Goal: Find specific page/section: Find specific page/section

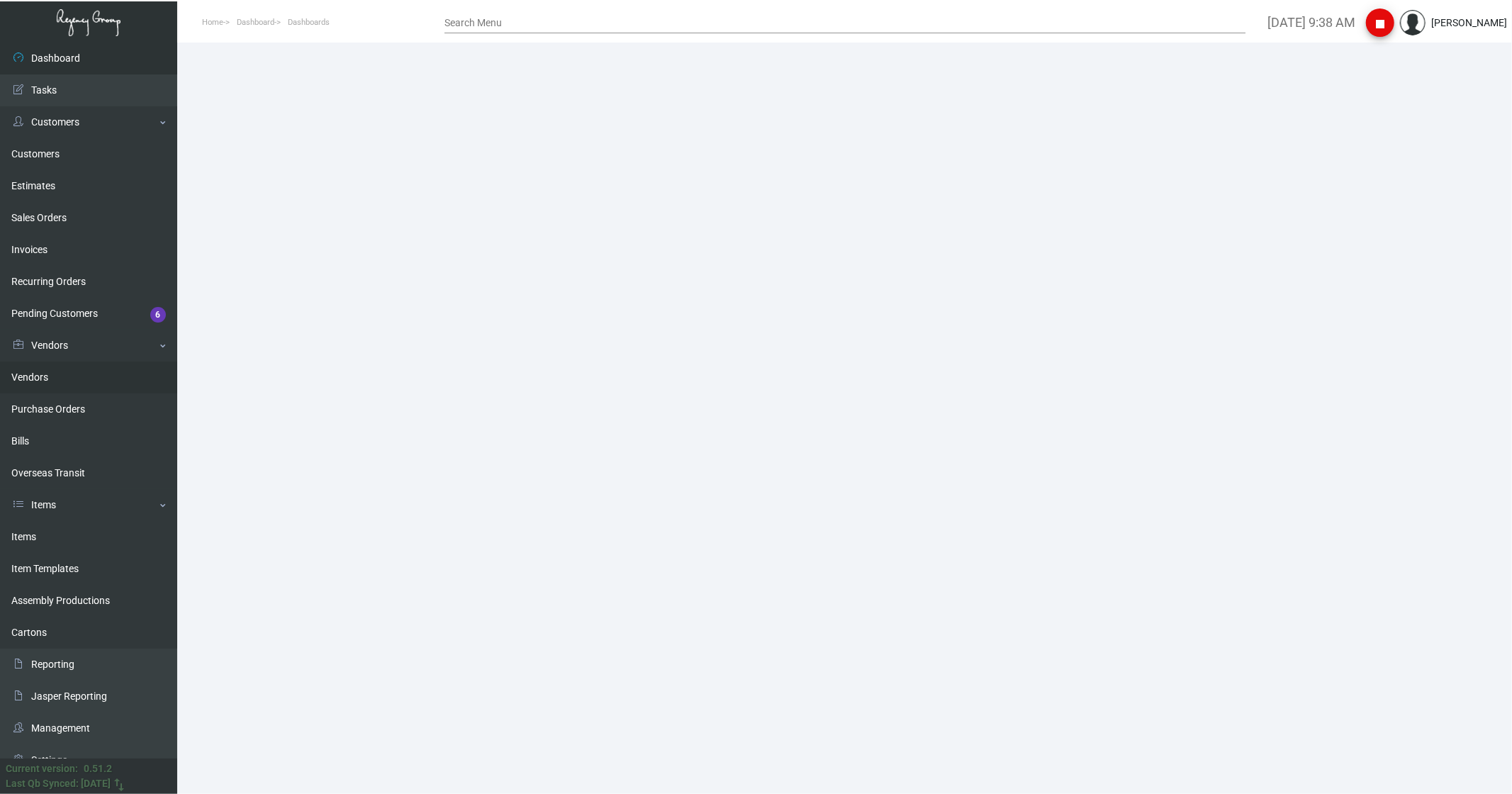
click at [38, 58] on link "Vendors" at bounding box center [89, 377] width 177 height 31
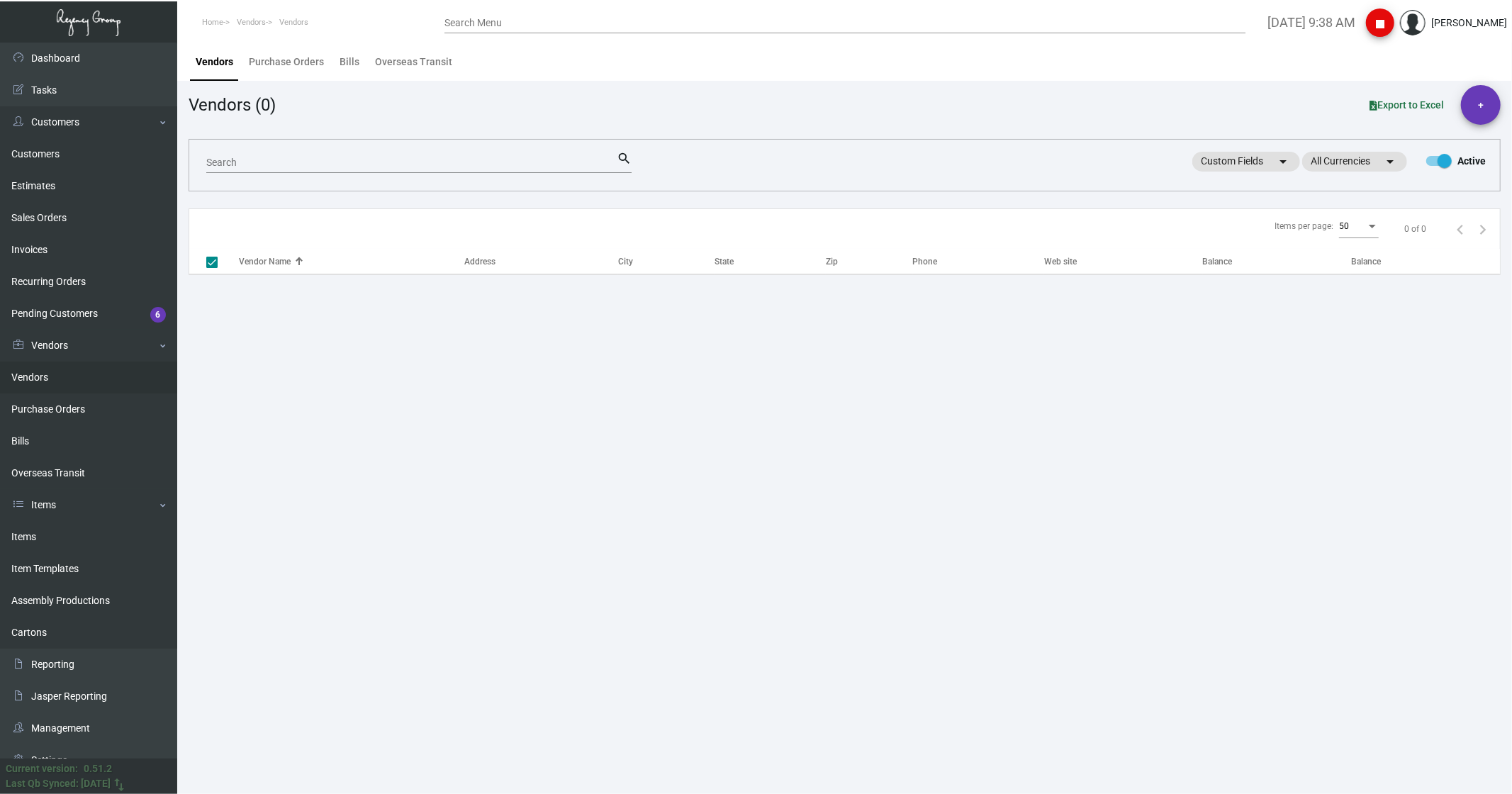
checkbox input "false"
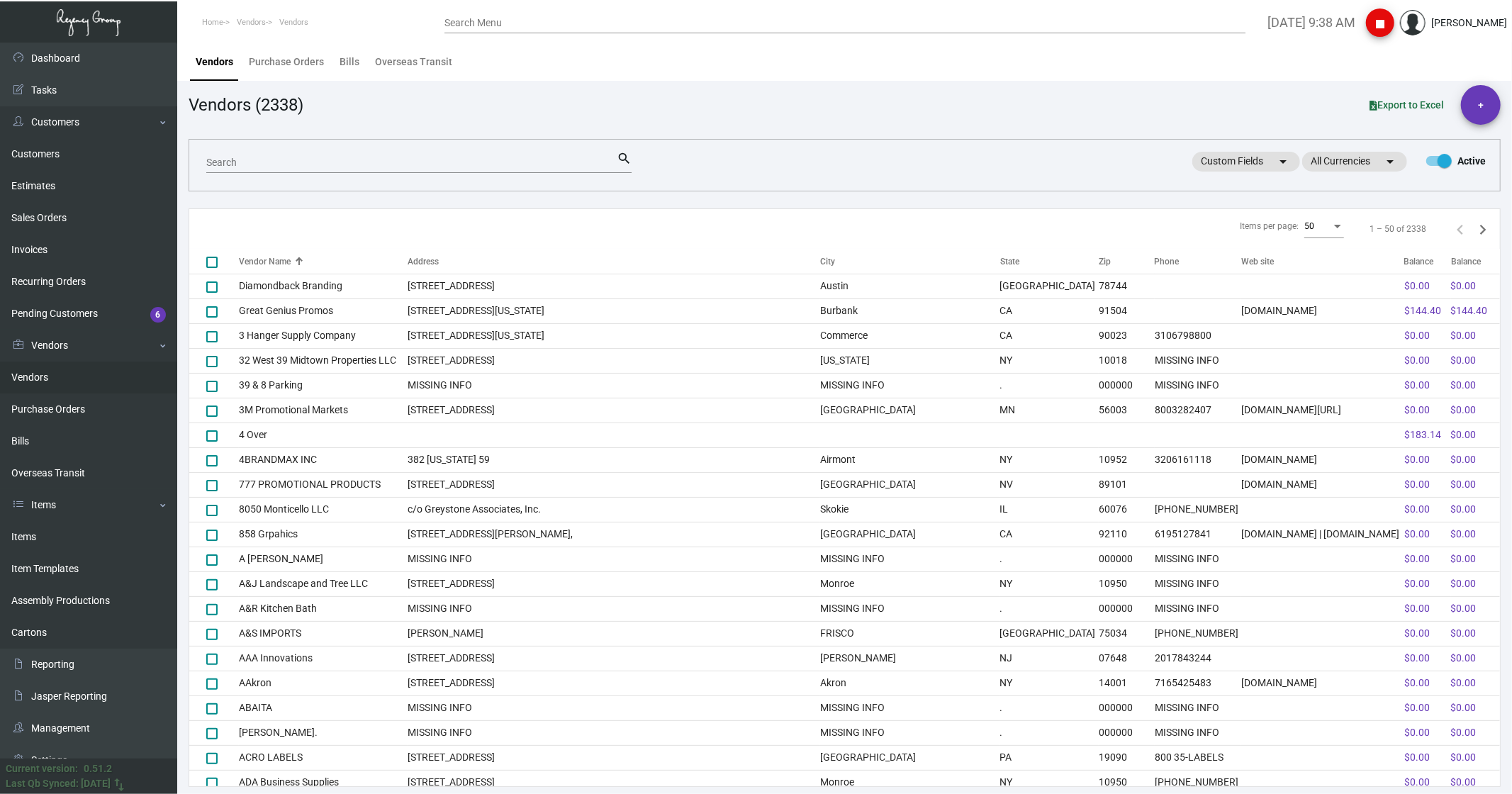
click at [244, 58] on input "Search" at bounding box center [411, 163] width 410 height 11
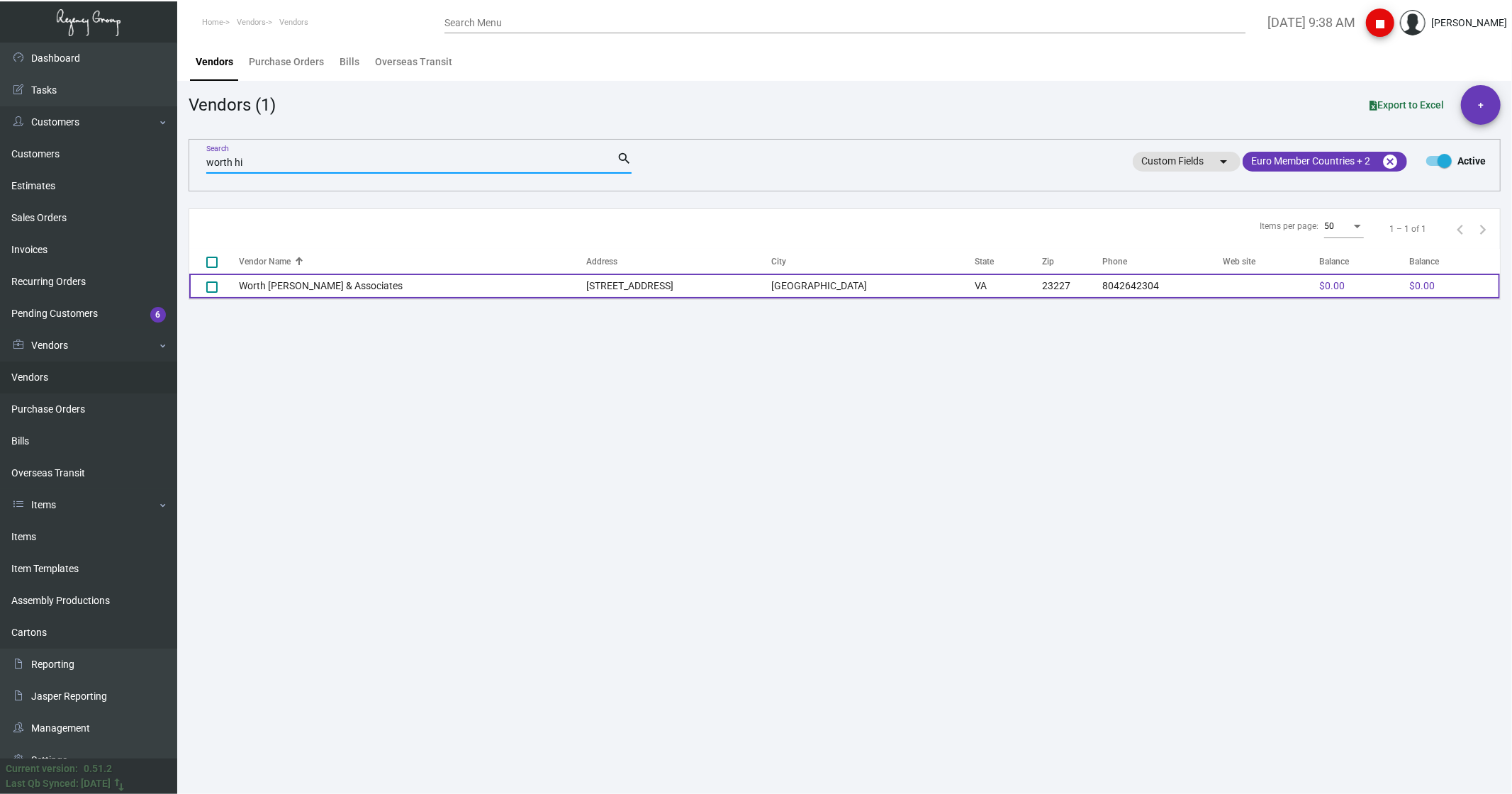
type input "worth hi"
click at [279, 58] on td "Worth [PERSON_NAME] & Associates" at bounding box center [412, 286] width 347 height 25
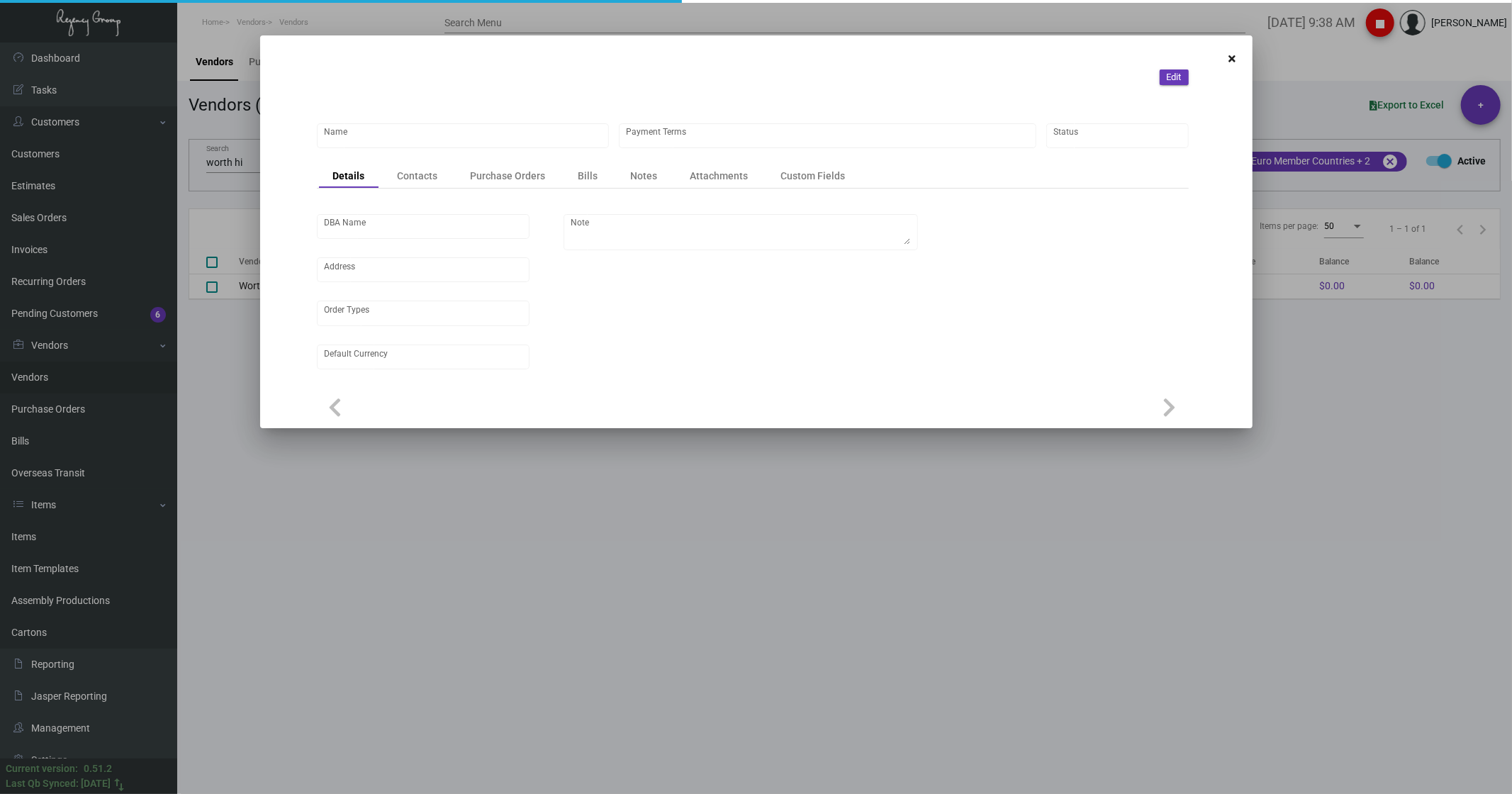
type input "Worth [PERSON_NAME] & Associates"
type input "Net 30"
type input "[STREET_ADDRESS][GEOGRAPHIC_DATA][STREET_ADDRESS]"
type input "United States Dollar $"
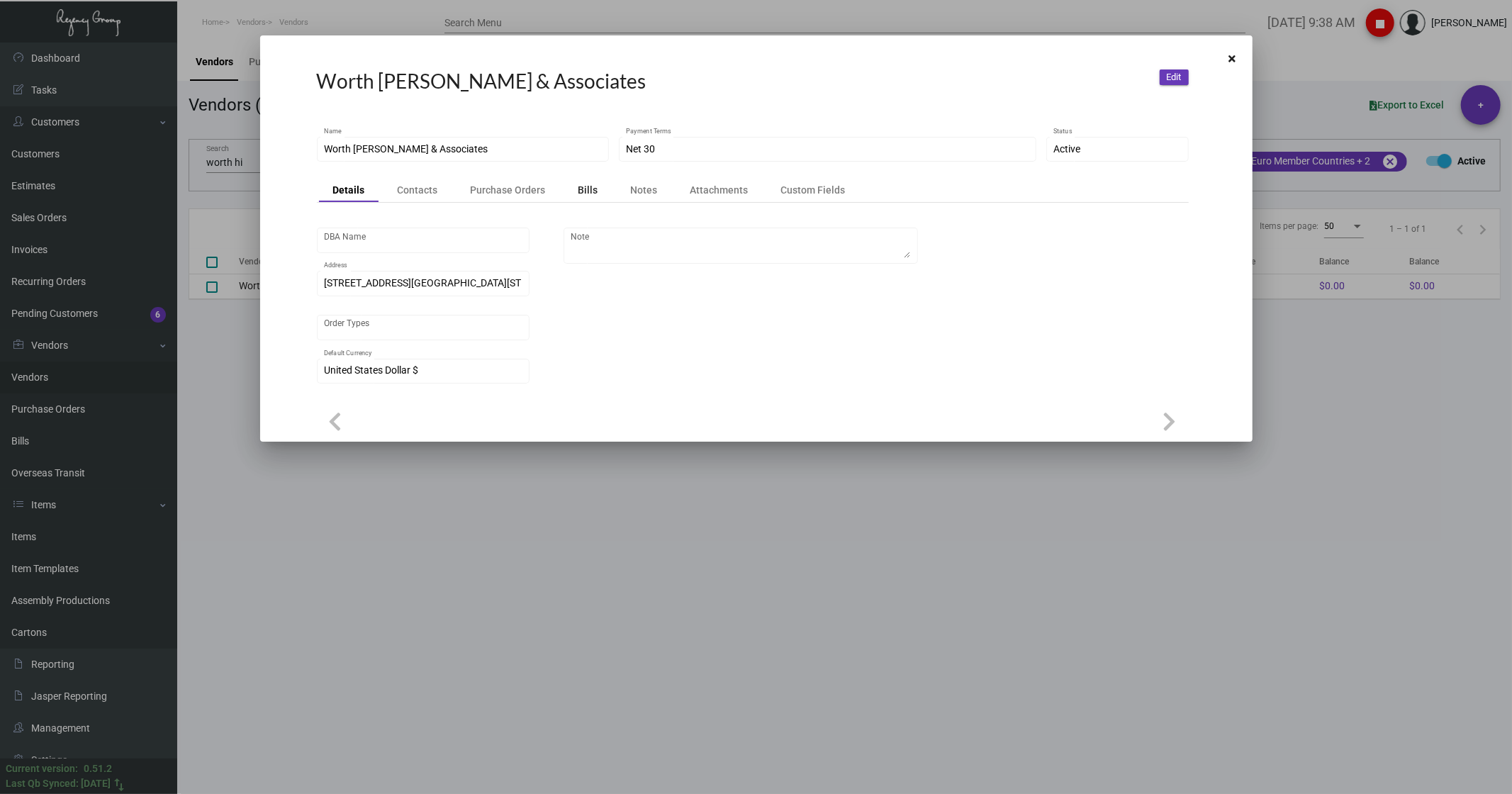
click at [393, 58] on div "Bills" at bounding box center [588, 190] width 20 height 14
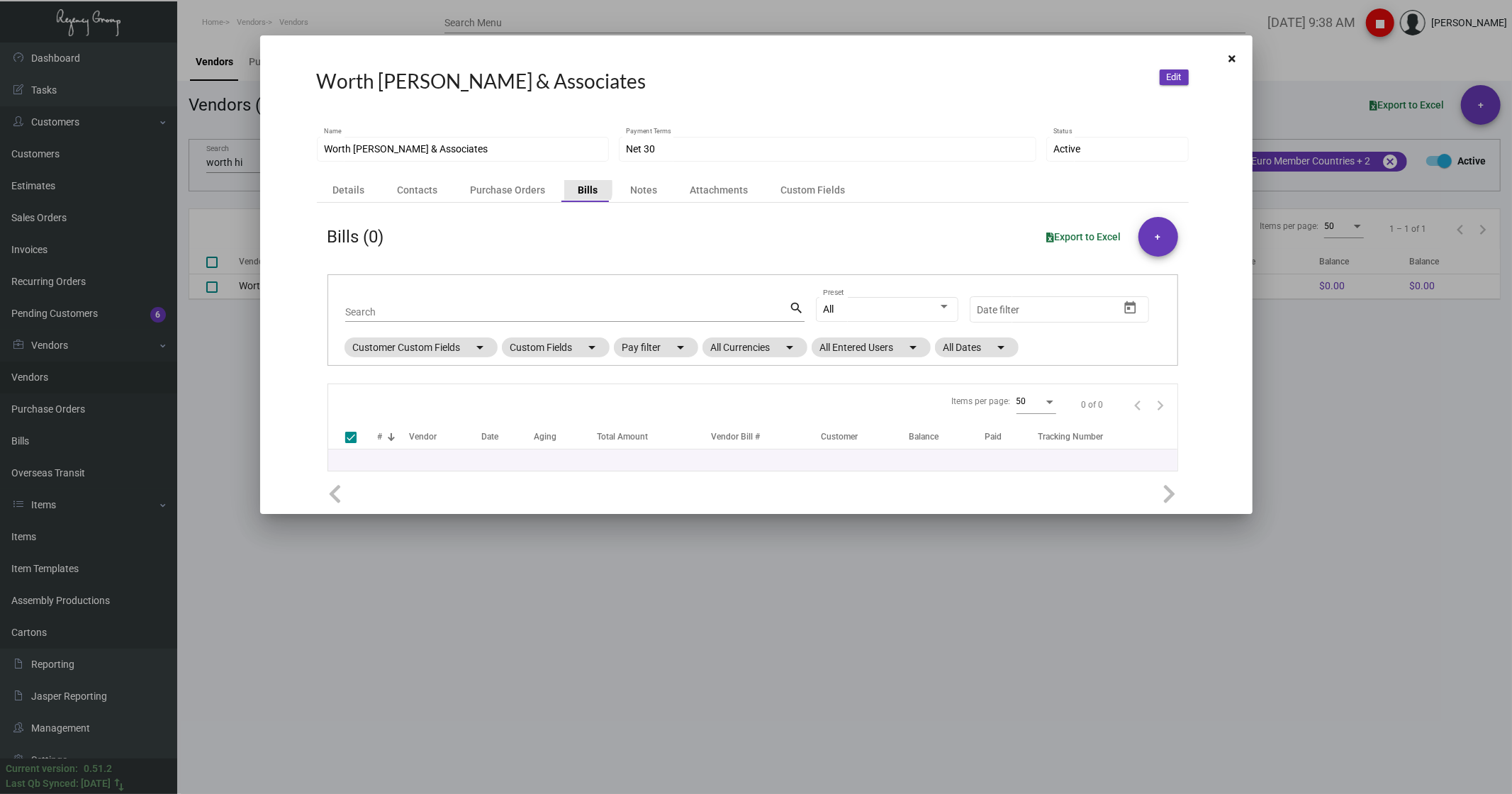
checkbox input "false"
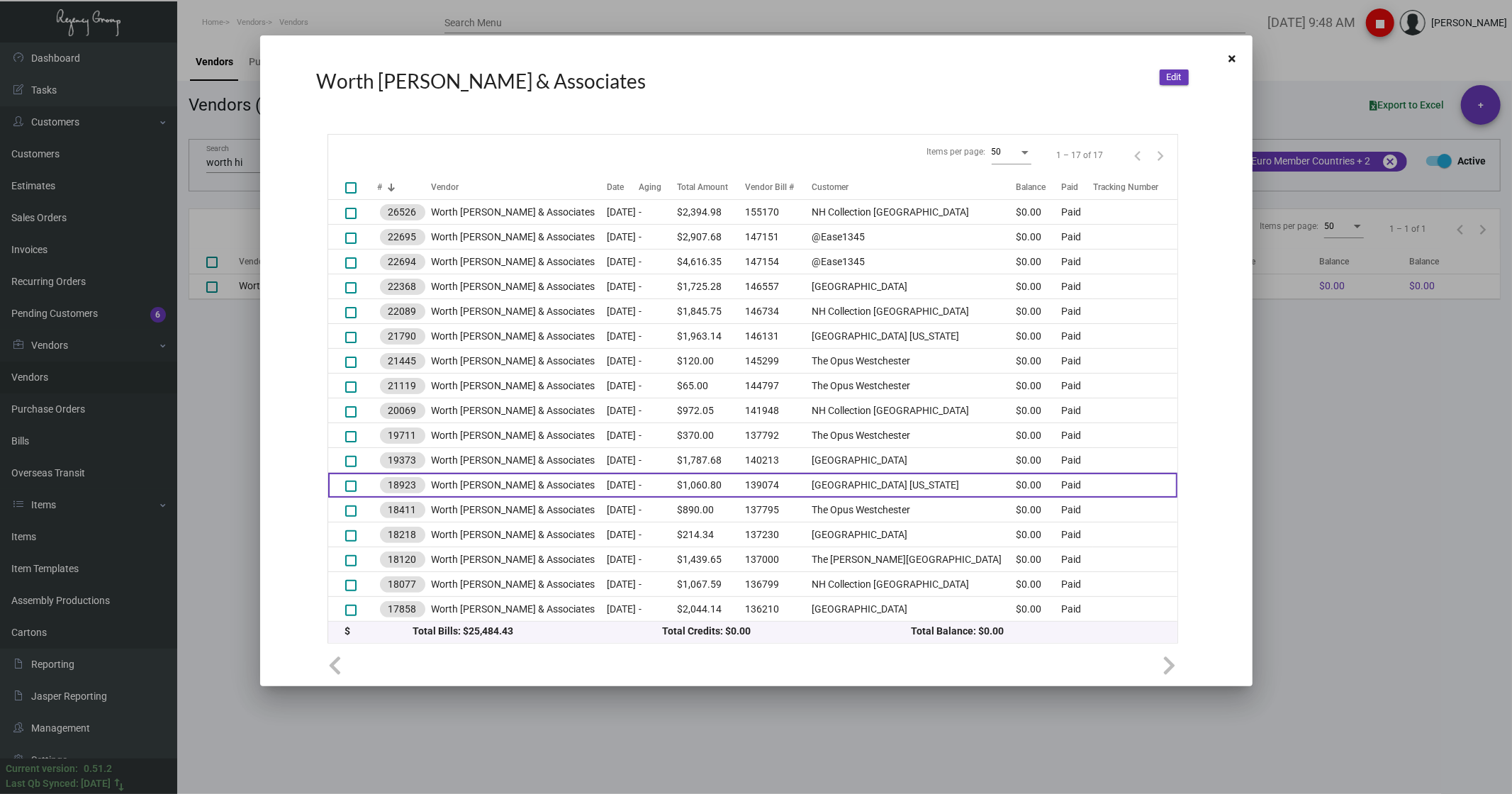
scroll to position [250, 0]
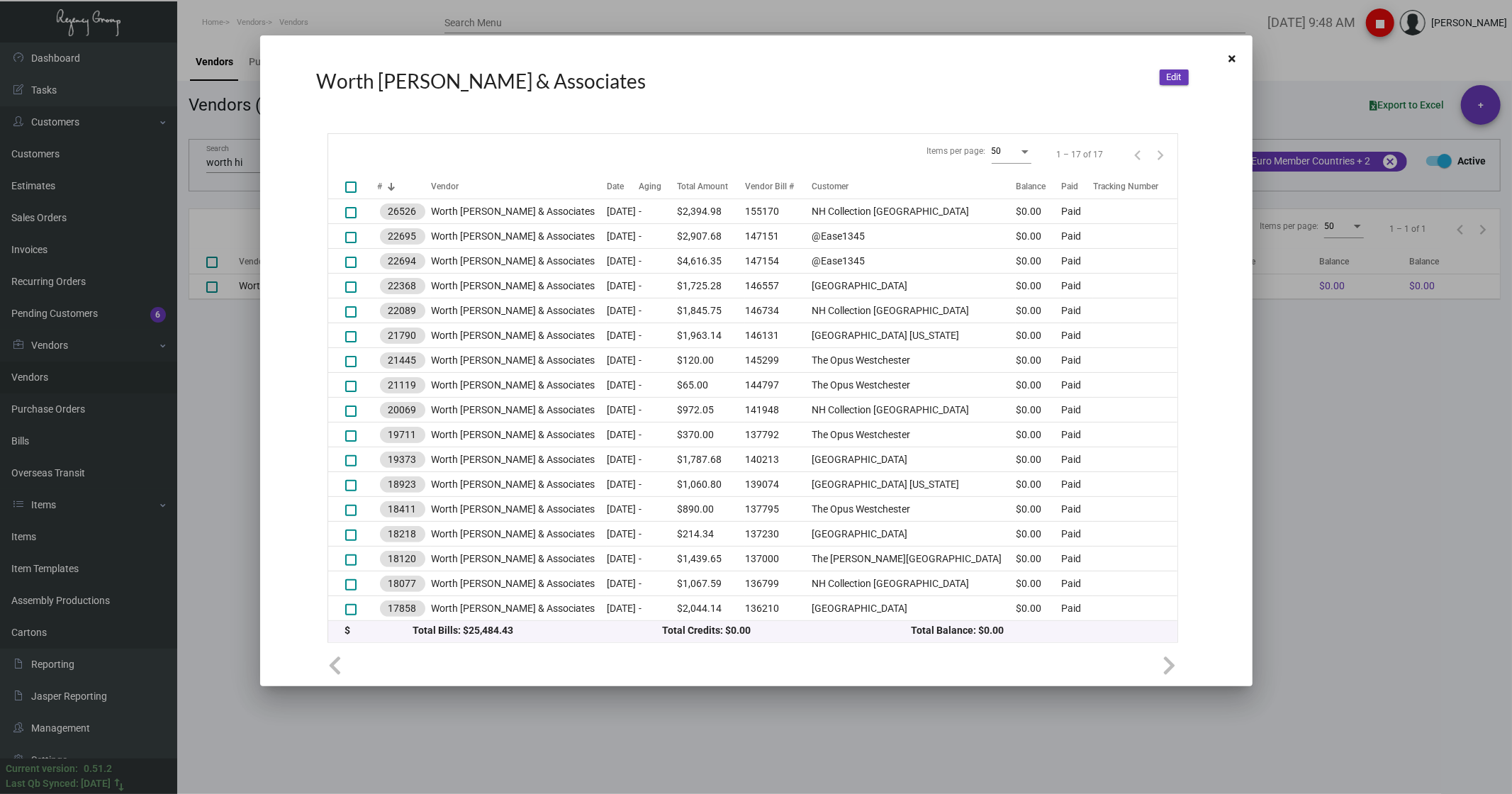
click at [228, 58] on div at bounding box center [756, 397] width 1512 height 794
